Goal: Information Seeking & Learning: Learn about a topic

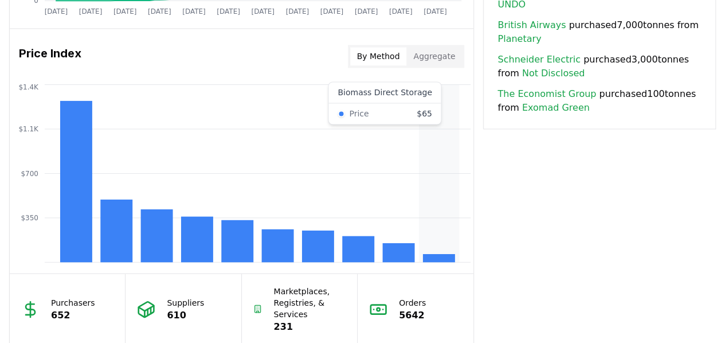
scroll to position [927, 0]
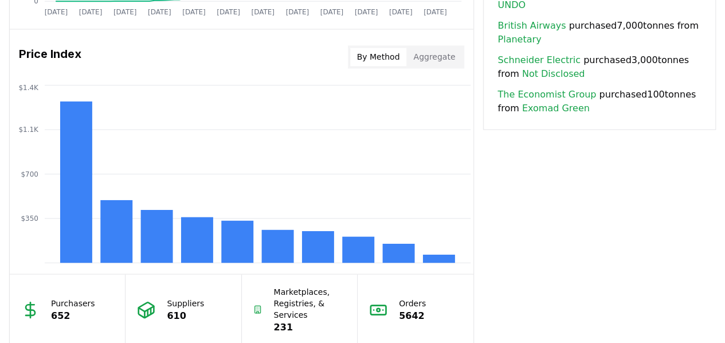
click at [445, 52] on button "Aggregate" at bounding box center [435, 57] width 56 height 18
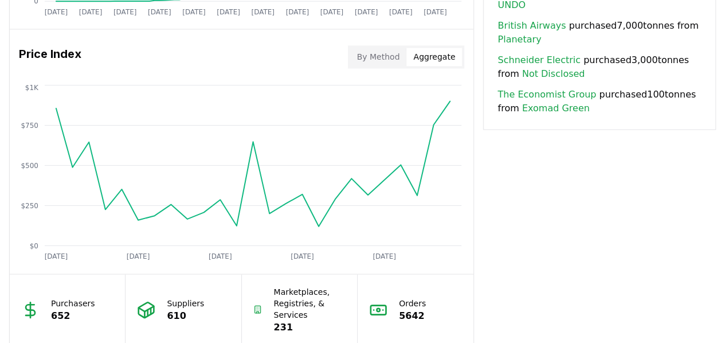
click at [388, 56] on button "By Method" at bounding box center [378, 57] width 57 height 18
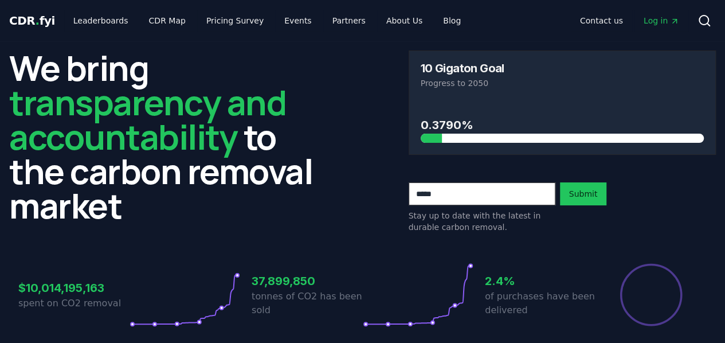
scroll to position [0, 0]
click at [172, 18] on link "CDR Map" at bounding box center [167, 20] width 55 height 21
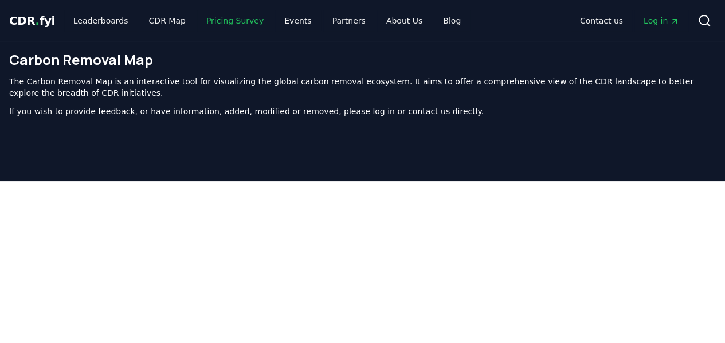
click at [228, 15] on link "Pricing Survey" at bounding box center [235, 20] width 76 height 21
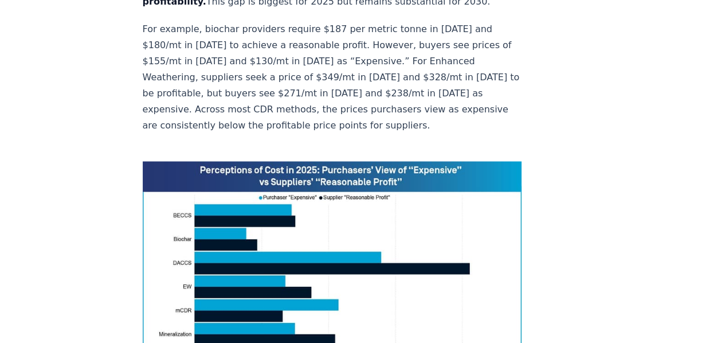
scroll to position [842, 0]
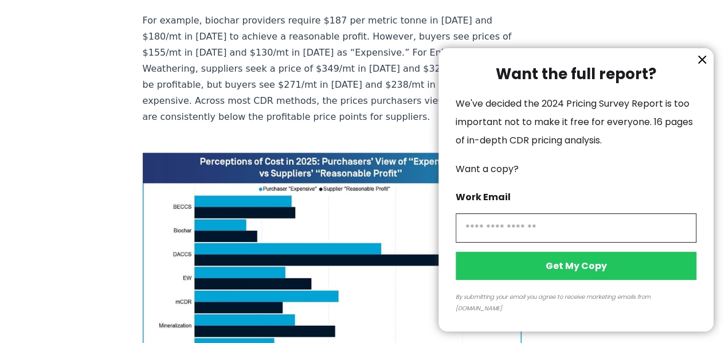
click at [708, 67] on icon "information" at bounding box center [702, 60] width 14 height 14
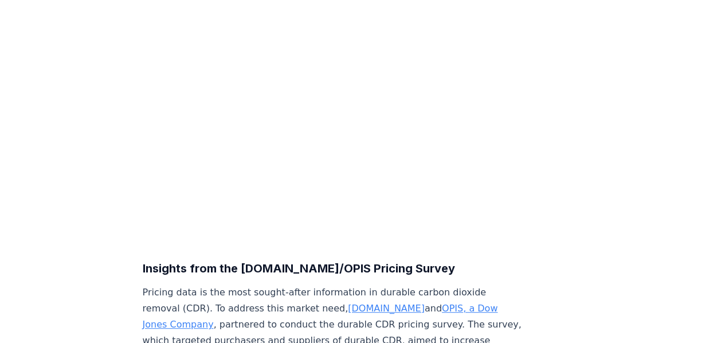
scroll to position [0, 0]
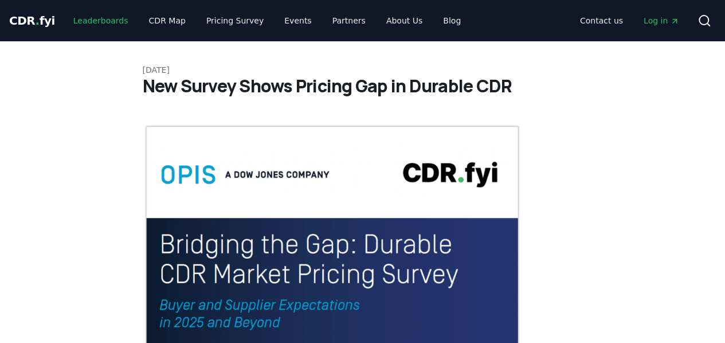
click at [84, 16] on link "Leaderboards" at bounding box center [100, 20] width 73 height 21
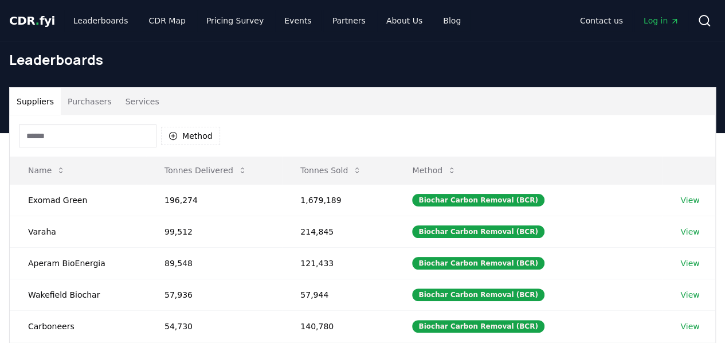
click at [11, 21] on span "CDR . fyi" at bounding box center [32, 21] width 46 height 14
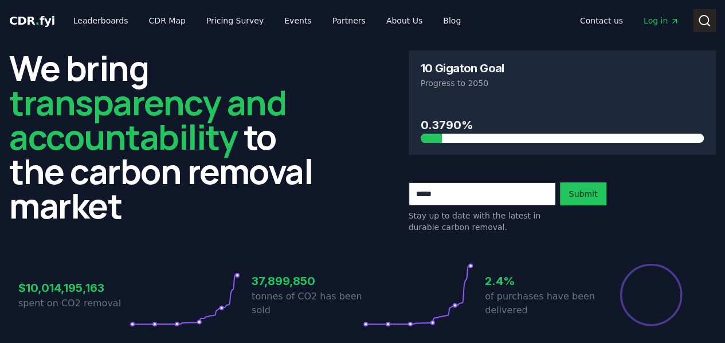
click at [710, 22] on icon at bounding box center [705, 21] width 14 height 14
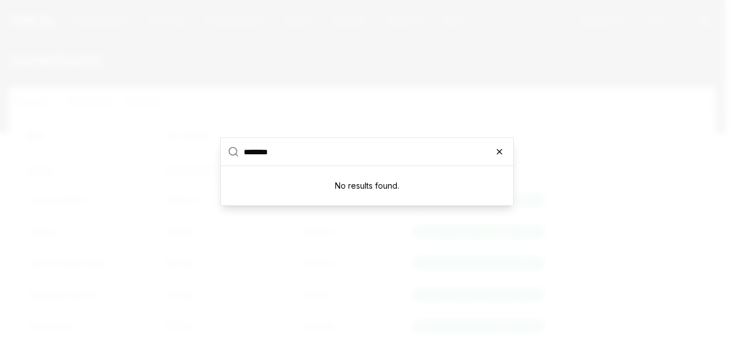
type input "********"
click at [500, 152] on icon "button" at bounding box center [499, 151] width 9 height 9
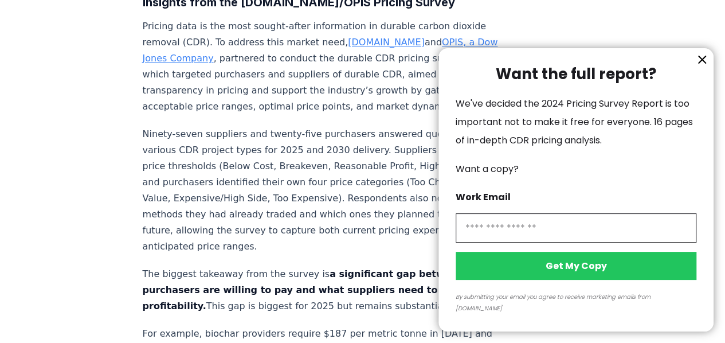
scroll to position [440, 0]
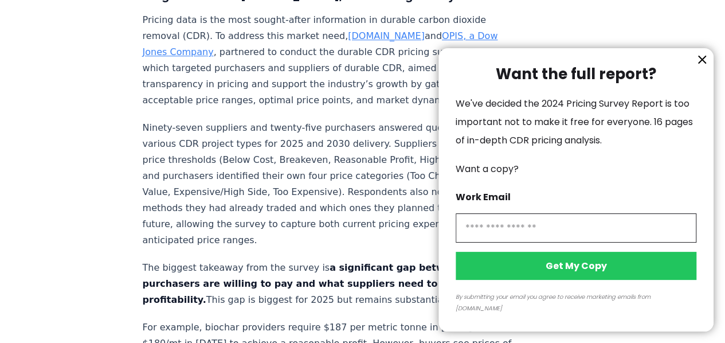
click at [706, 67] on icon "information" at bounding box center [702, 60] width 14 height 14
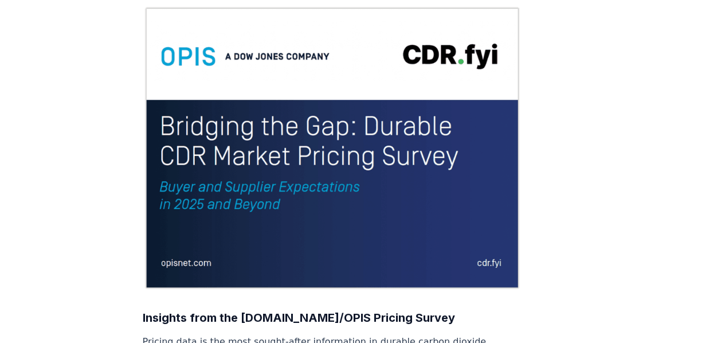
scroll to position [0, 0]
